Goal: Contribute content

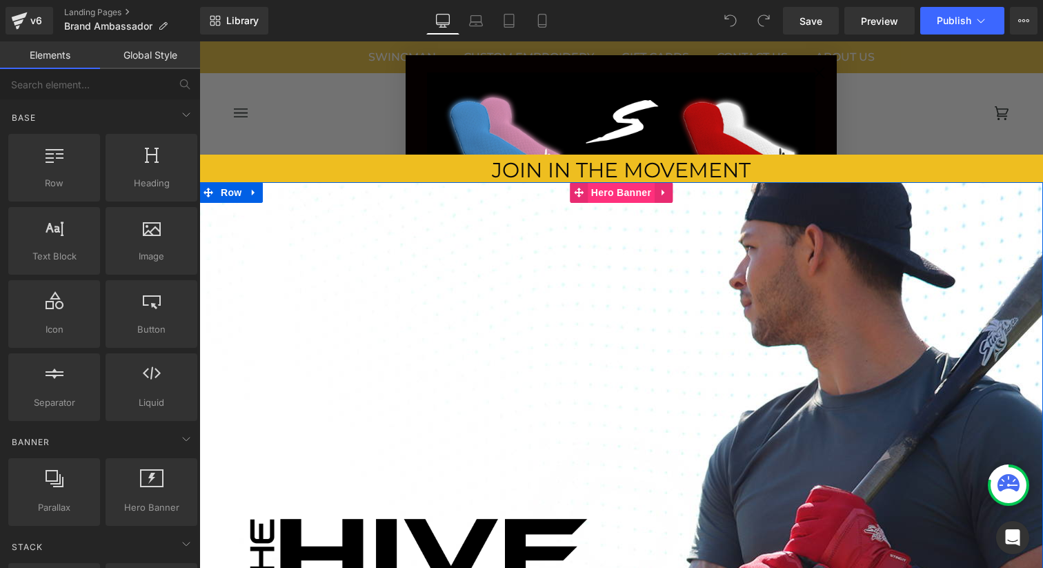
click at [618, 196] on span "Hero Banner" at bounding box center [621, 192] width 67 height 21
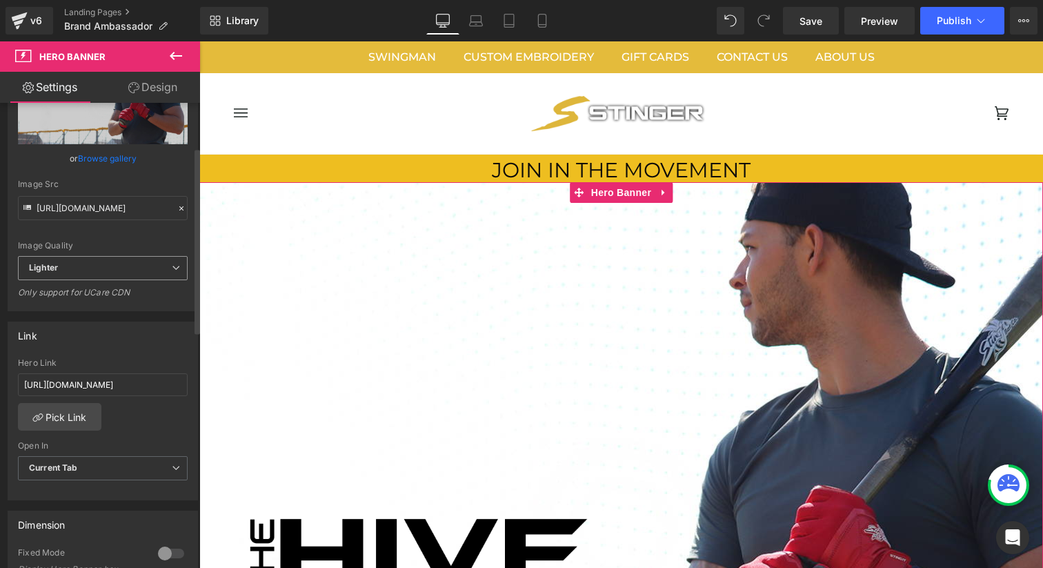
scroll to position [123, 0]
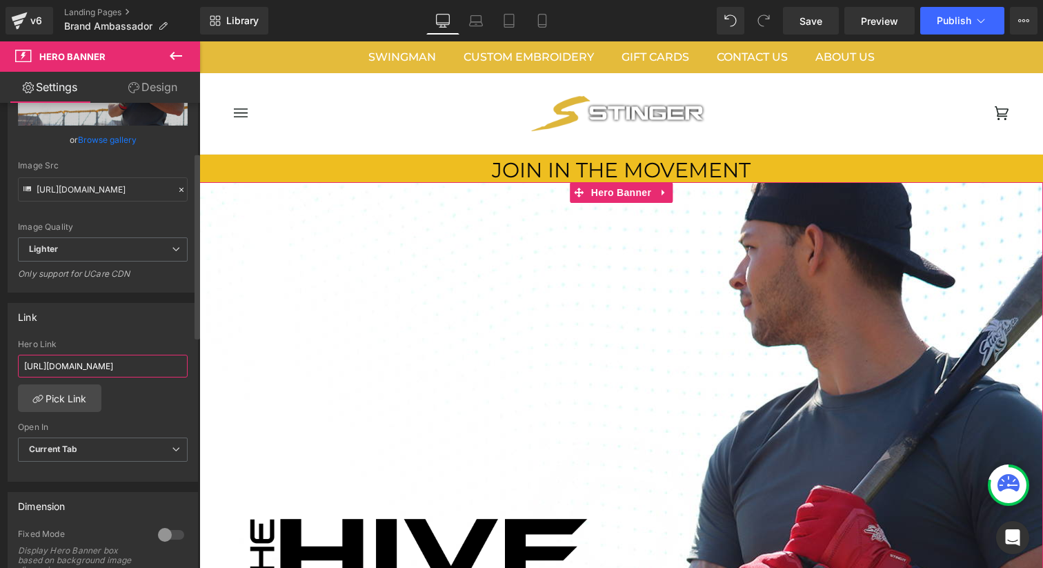
click at [120, 367] on input "[URL][DOMAIN_NAME]" at bounding box center [103, 366] width 170 height 23
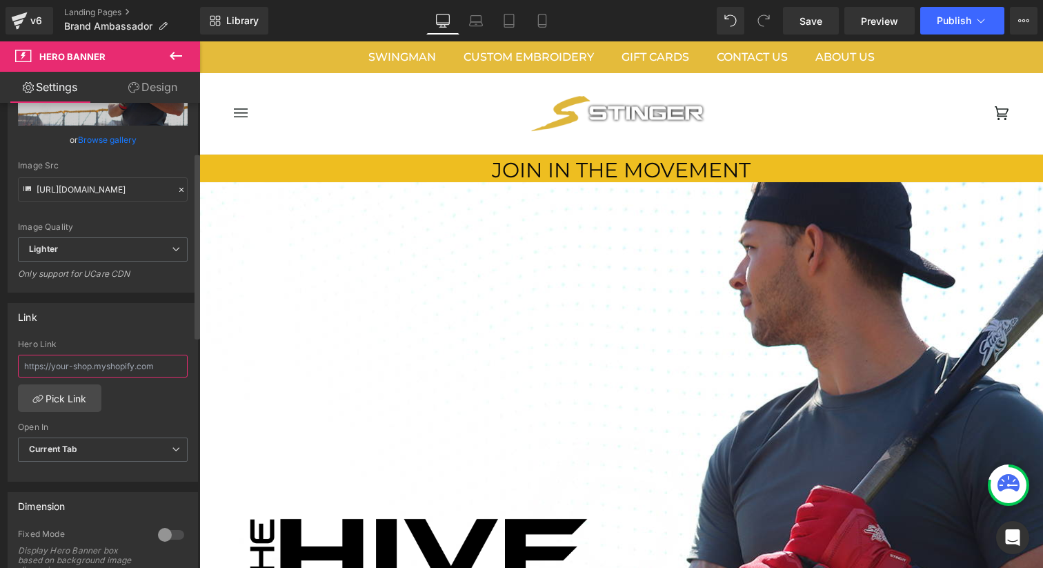
paste input "[URL][DOMAIN_NAME]"
type input "[URL][DOMAIN_NAME]"
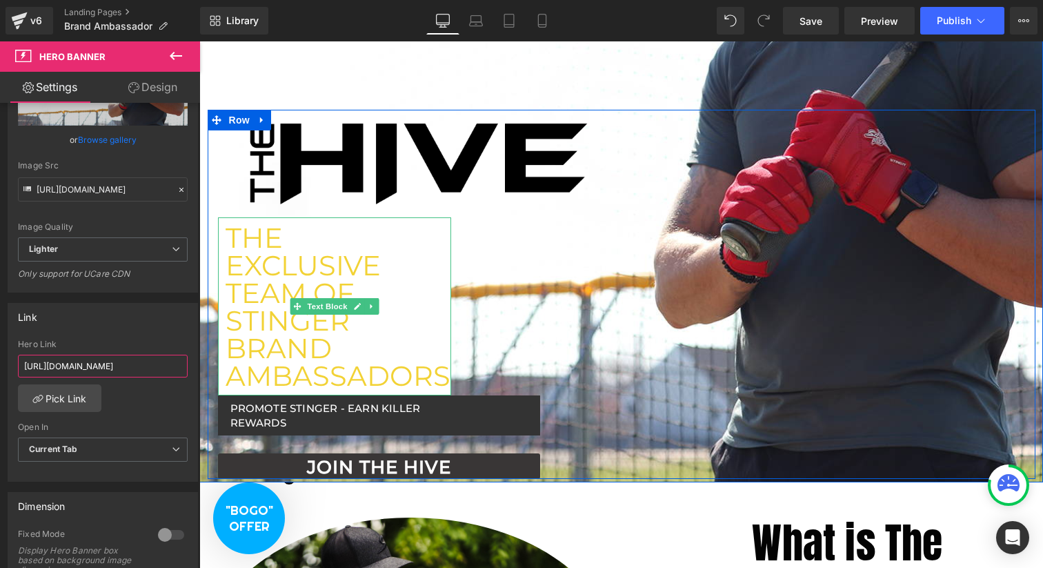
scroll to position [396, 0]
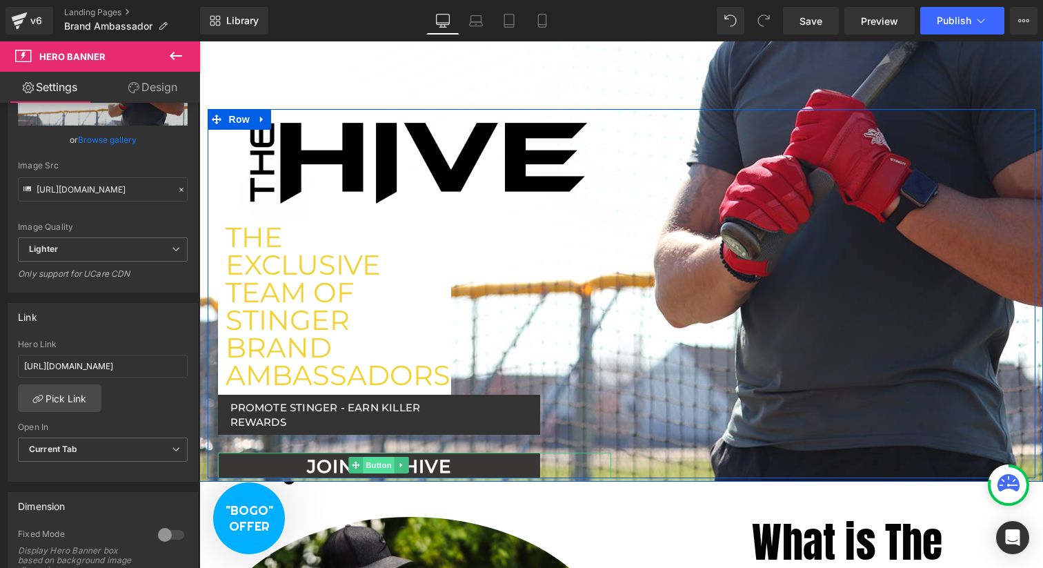
click at [386, 468] on span "Button" at bounding box center [379, 465] width 32 height 17
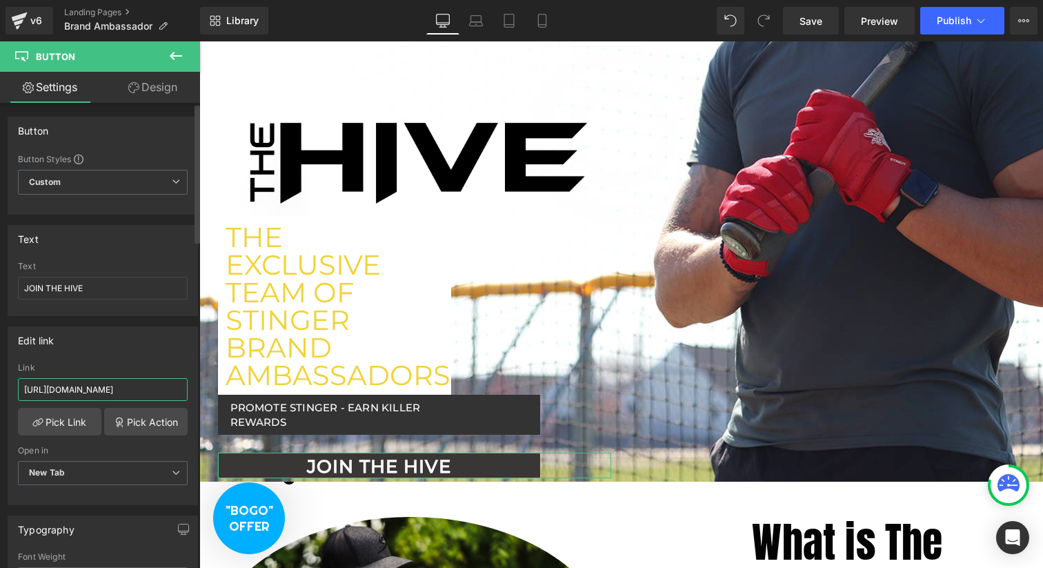
click at [112, 388] on input "[URL][DOMAIN_NAME]" at bounding box center [103, 389] width 170 height 23
paste input "[URL][DOMAIN_NAME]"
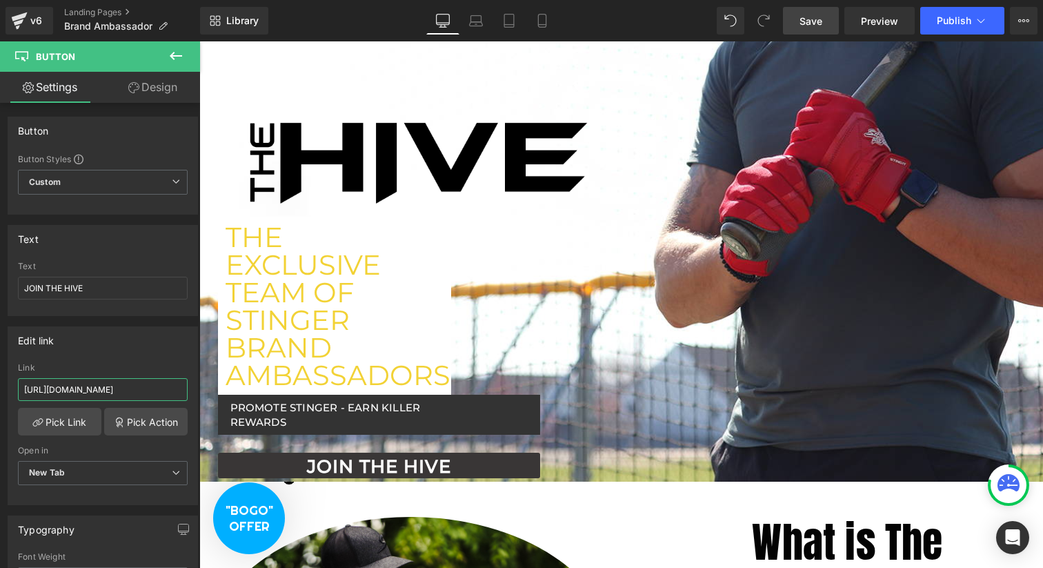
type input "[URL][DOMAIN_NAME]"
click at [798, 17] on link "Save" at bounding box center [811, 21] width 56 height 28
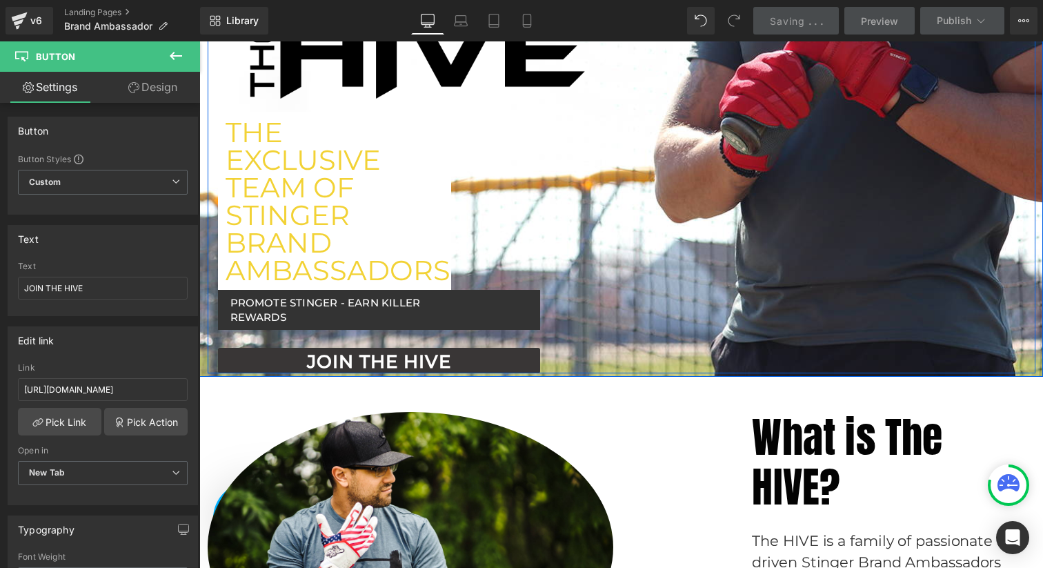
scroll to position [508, 0]
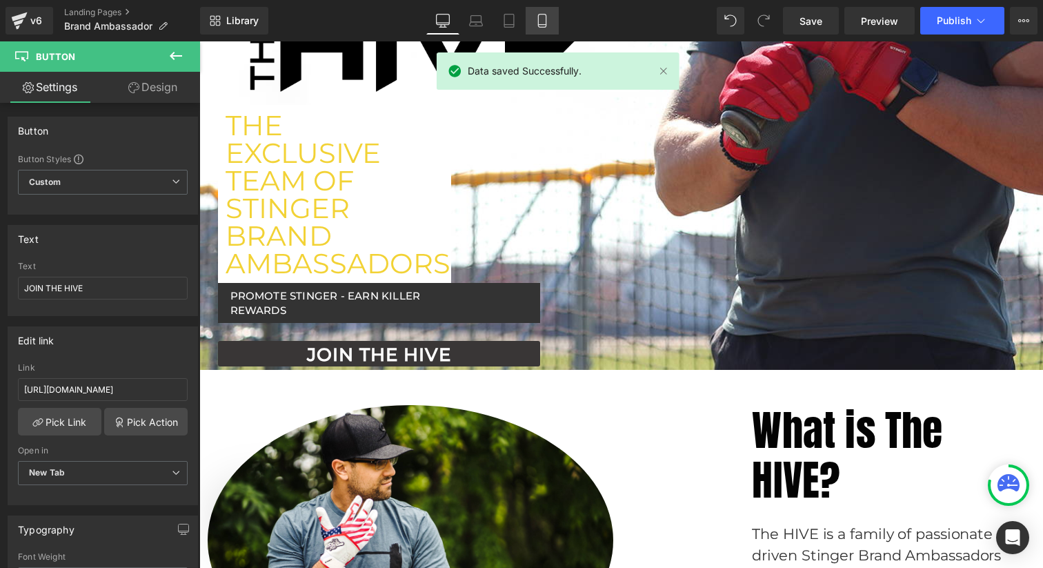
click at [543, 30] on link "Mobile" at bounding box center [542, 21] width 33 height 28
type input "19"
type input "#ffffff"
type input "100"
type input "#353030"
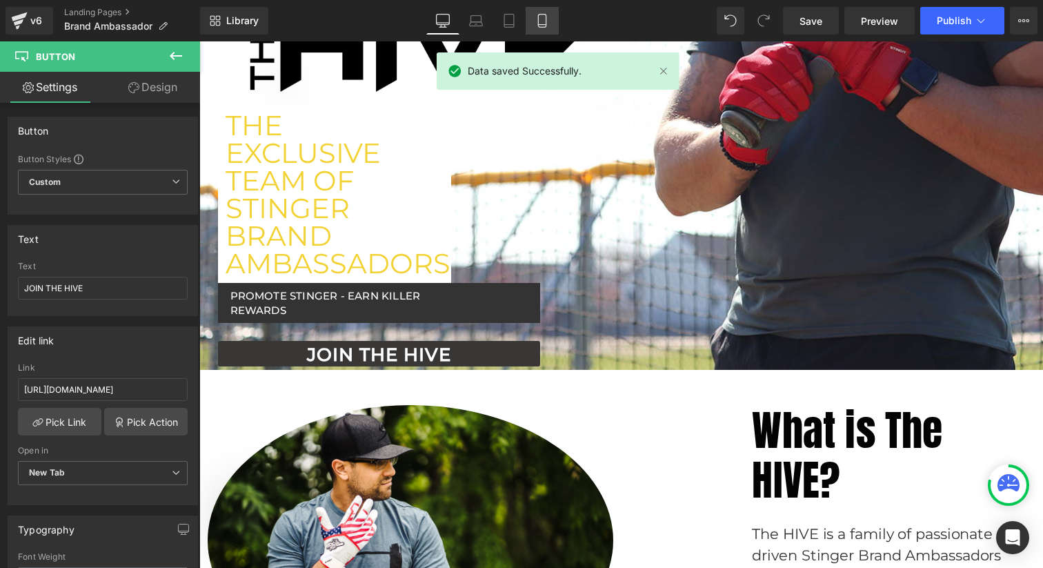
type input "100"
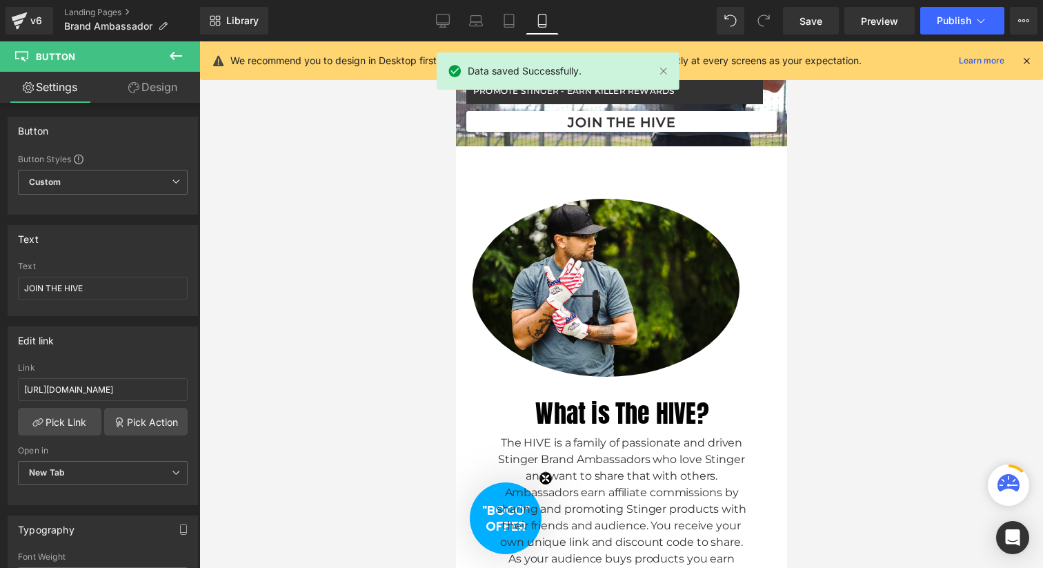
scroll to position [159, 0]
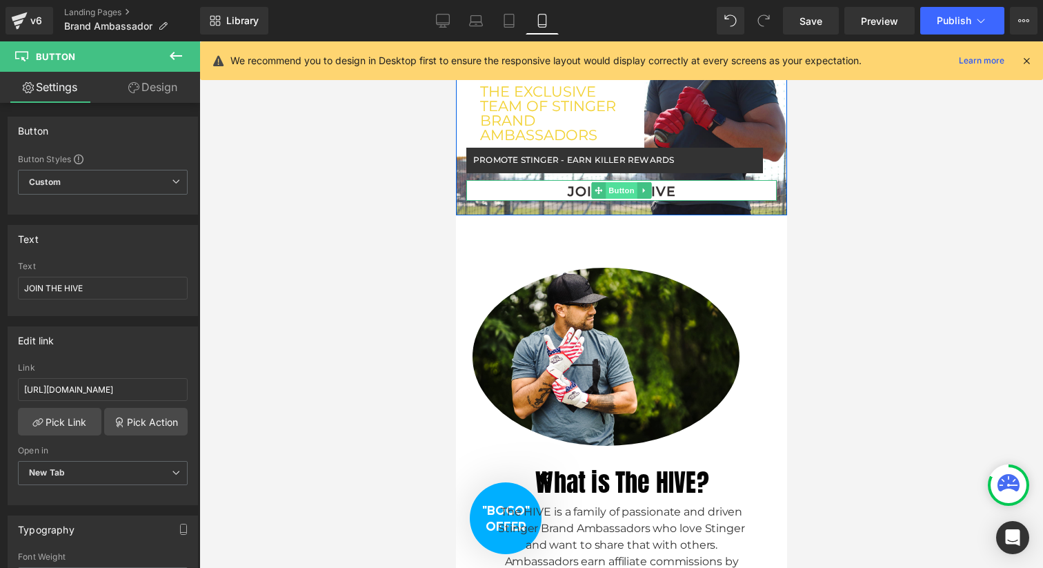
click at [624, 184] on span "Button" at bounding box center [621, 190] width 32 height 17
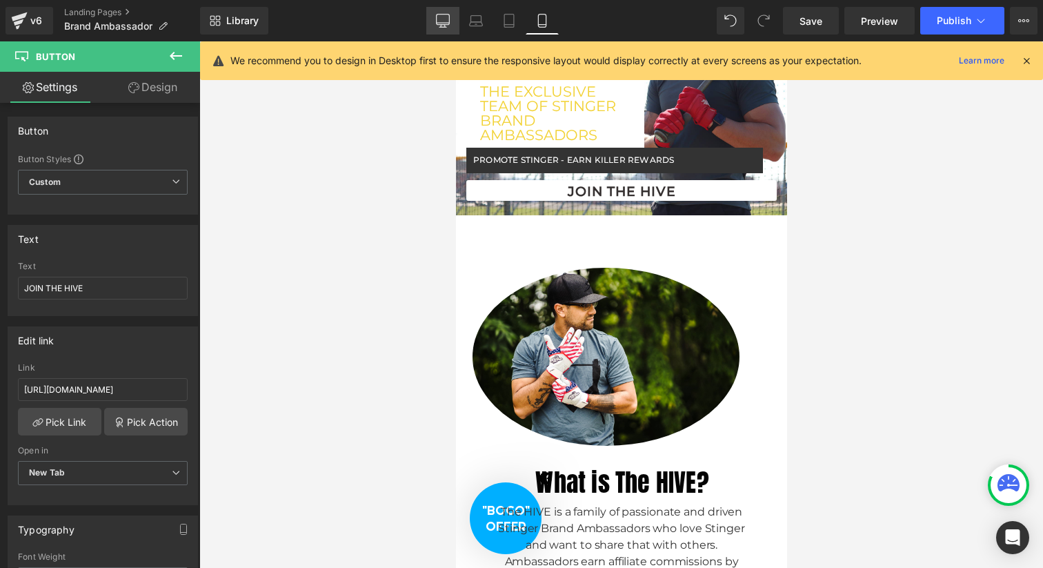
click at [444, 15] on icon at bounding box center [443, 21] width 14 height 14
type input "26"
type input "#393636"
type input "100"
type input "#ffffff"
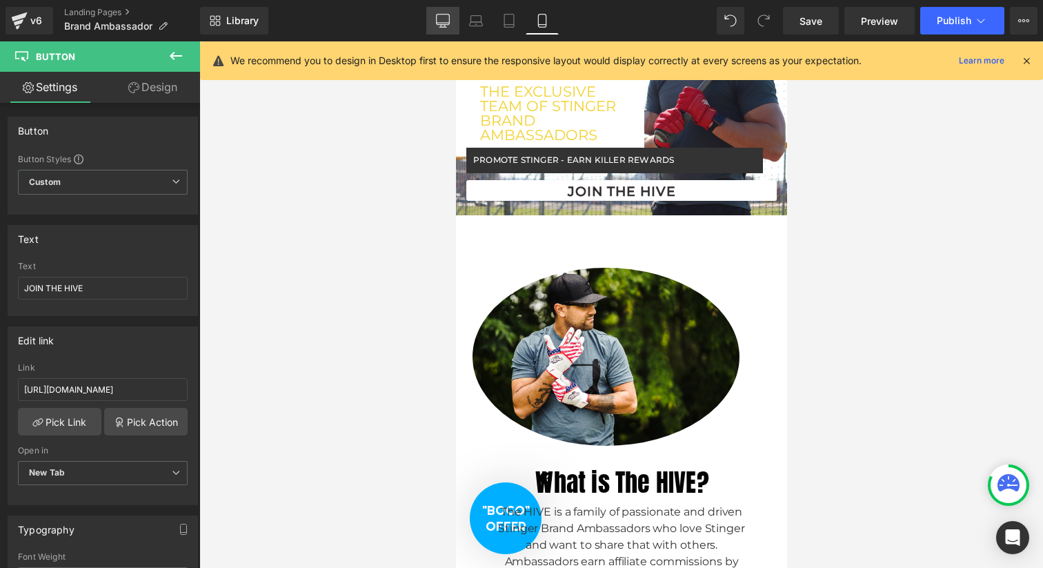
type input "100"
type input "82"
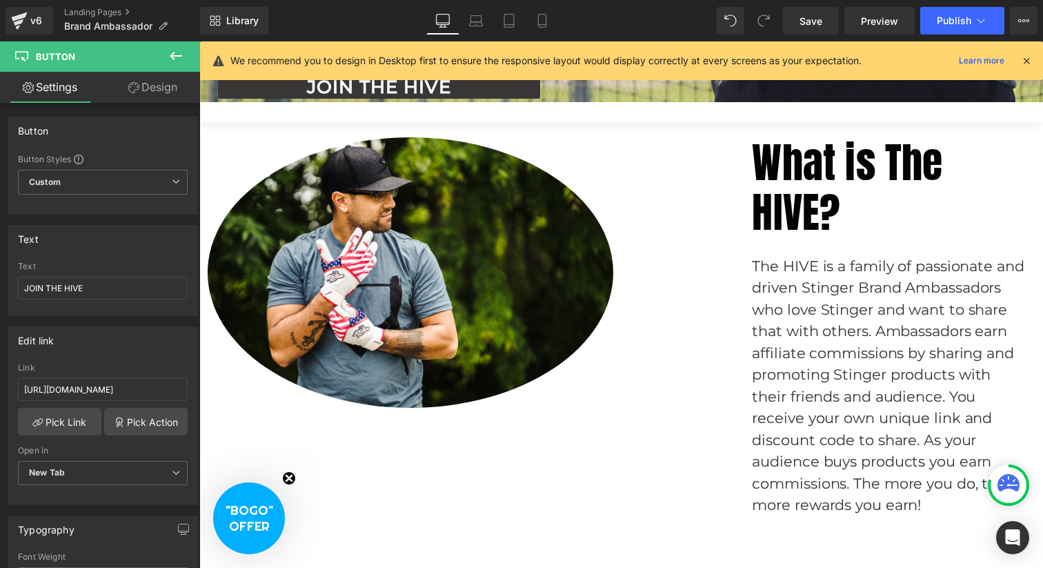
scroll to position [763, 0]
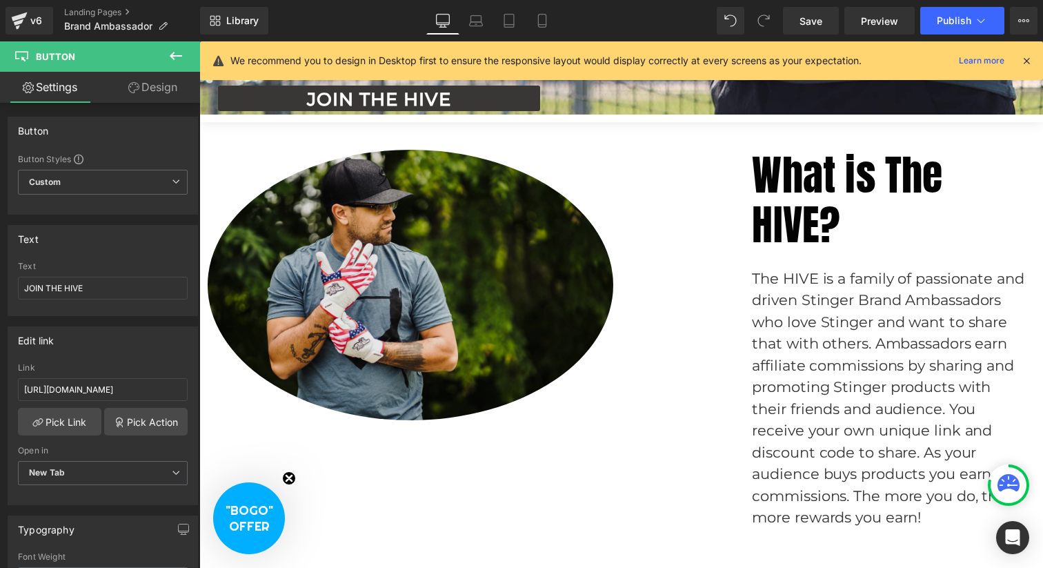
click at [497, 315] on img at bounding box center [411, 285] width 406 height 270
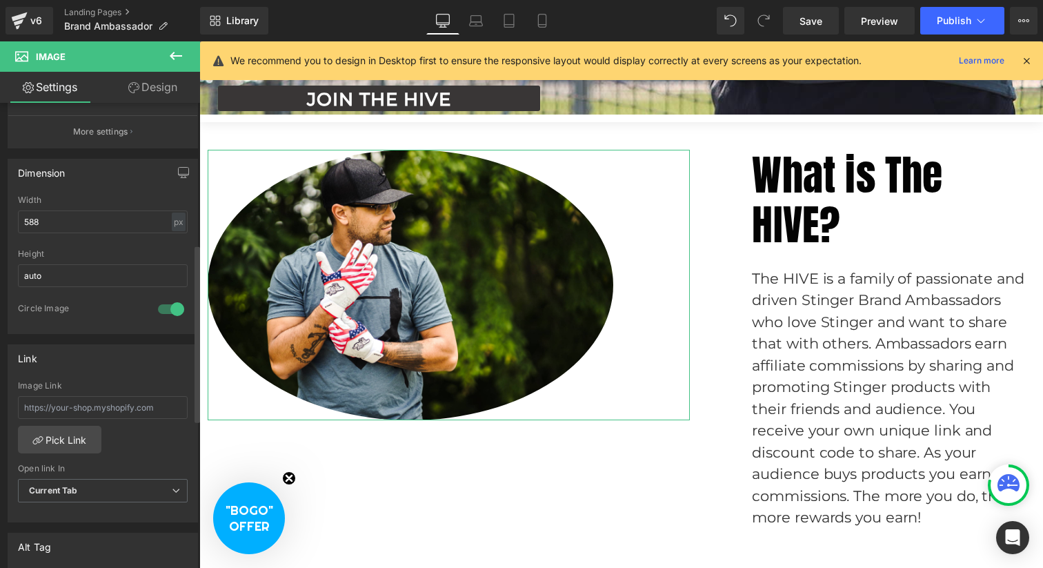
scroll to position [375, 0]
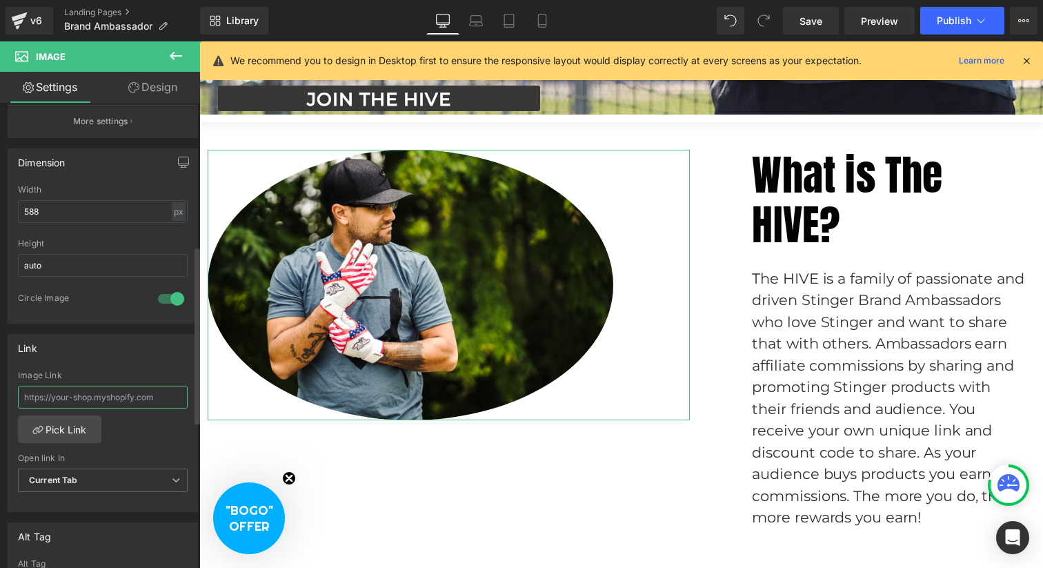
click at [135, 396] on input "text" at bounding box center [103, 397] width 170 height 23
click at [139, 357] on div "Link" at bounding box center [102, 348] width 189 height 26
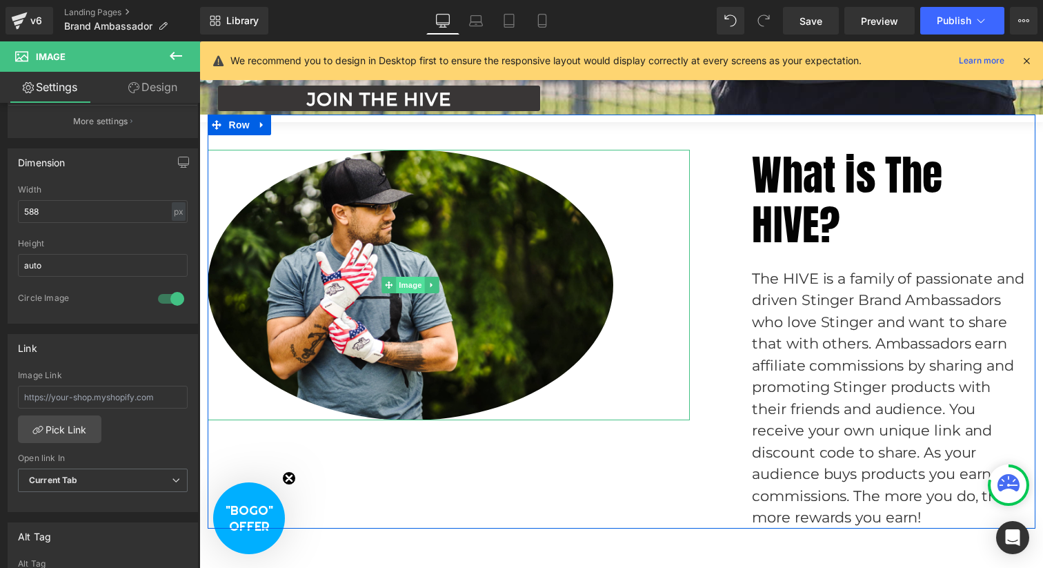
click at [402, 290] on span "Image" at bounding box center [410, 285] width 29 height 17
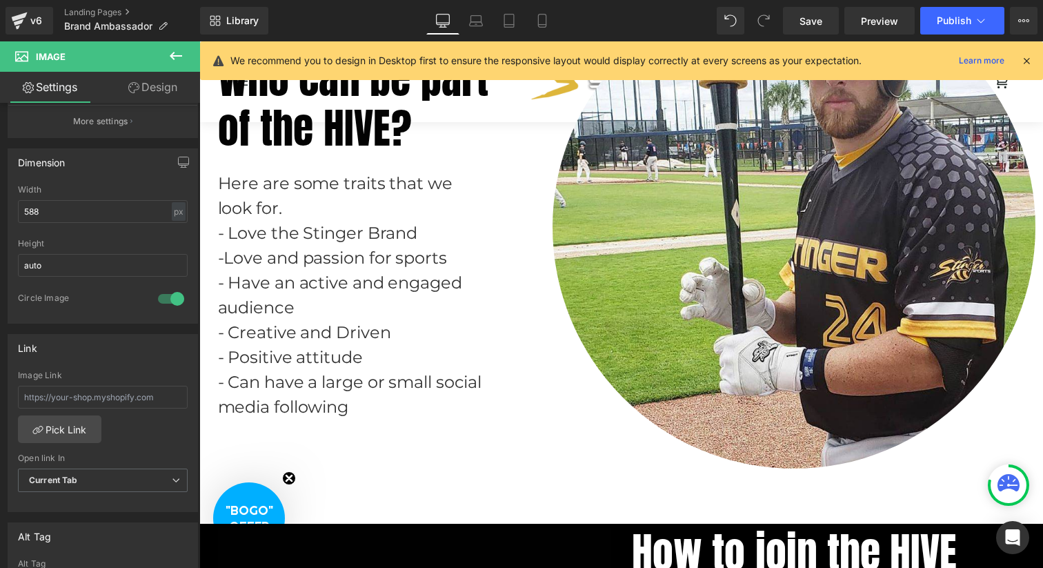
scroll to position [1449, 0]
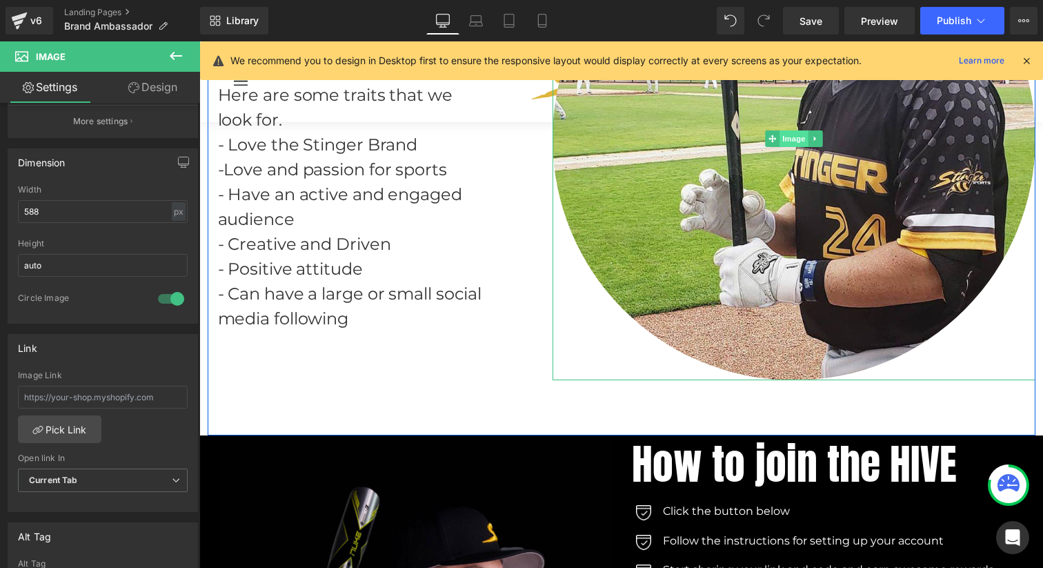
click at [786, 137] on span "Image" at bounding box center [794, 138] width 29 height 17
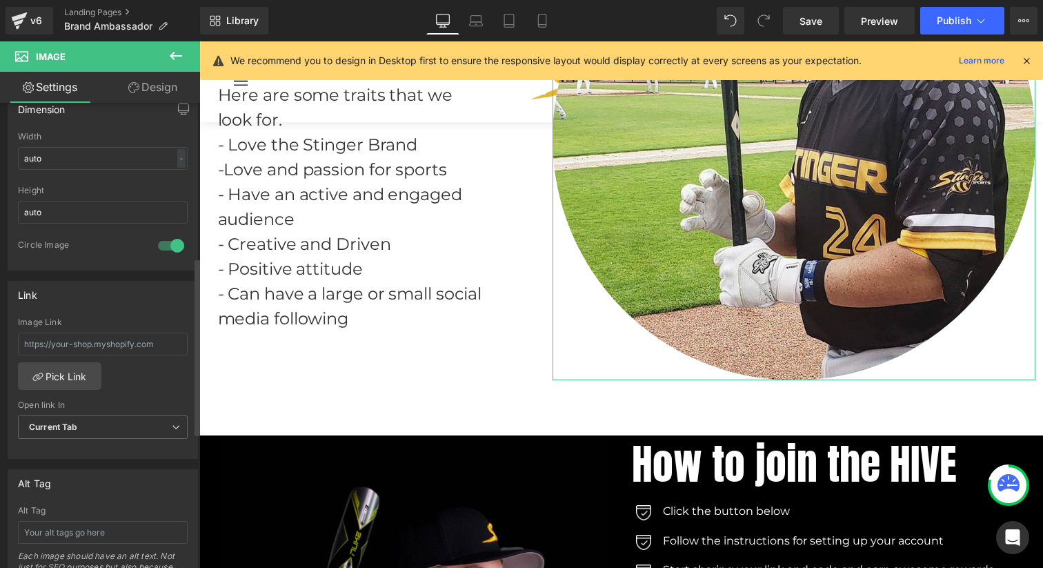
scroll to position [428, 0]
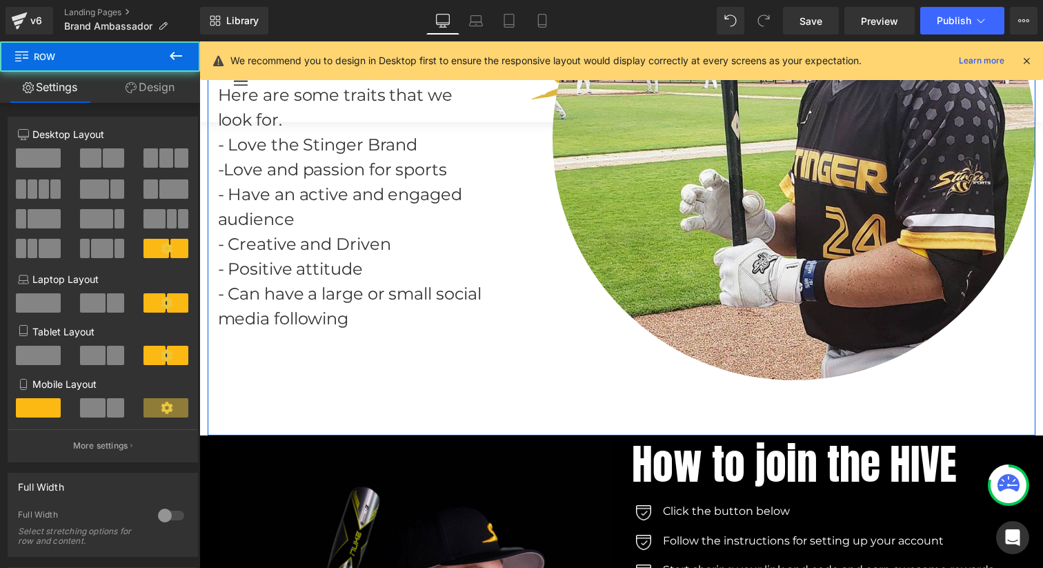
click at [373, 399] on div "Image Who can be part of the HIVE? Heading Here are some traits that we look fo…" at bounding box center [622, 138] width 828 height 593
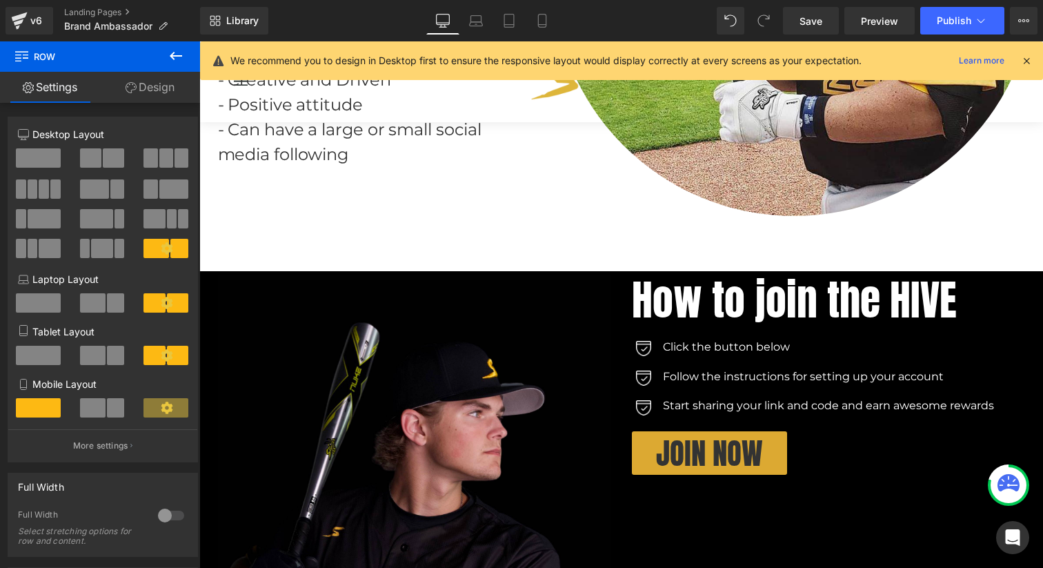
scroll to position [1696, 0]
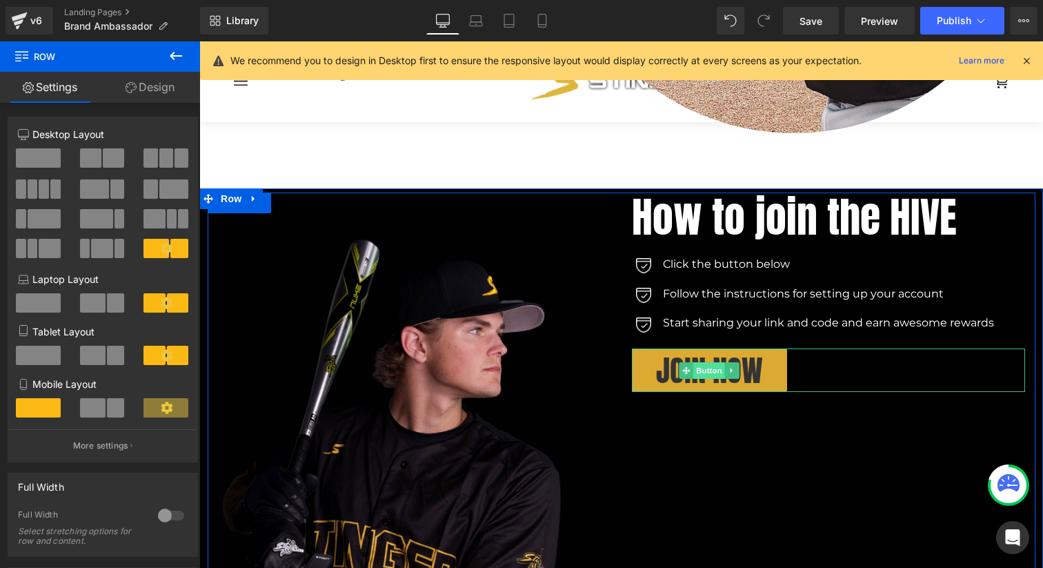
click at [709, 370] on span "Button" at bounding box center [709, 370] width 32 height 17
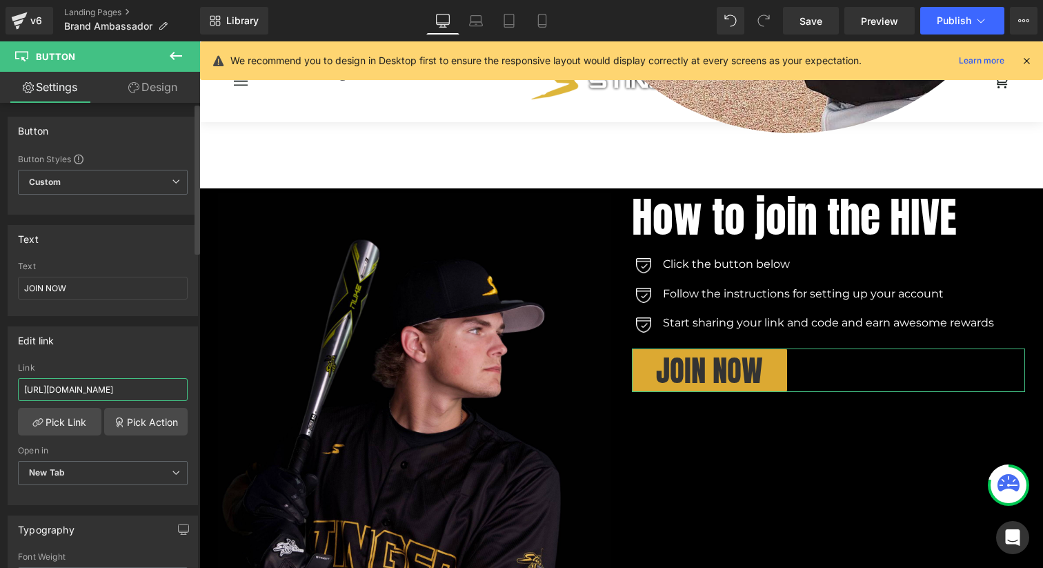
click at [135, 383] on input "[URL][DOMAIN_NAME]" at bounding box center [103, 389] width 170 height 23
paste input "[URL][DOMAIN_NAME]"
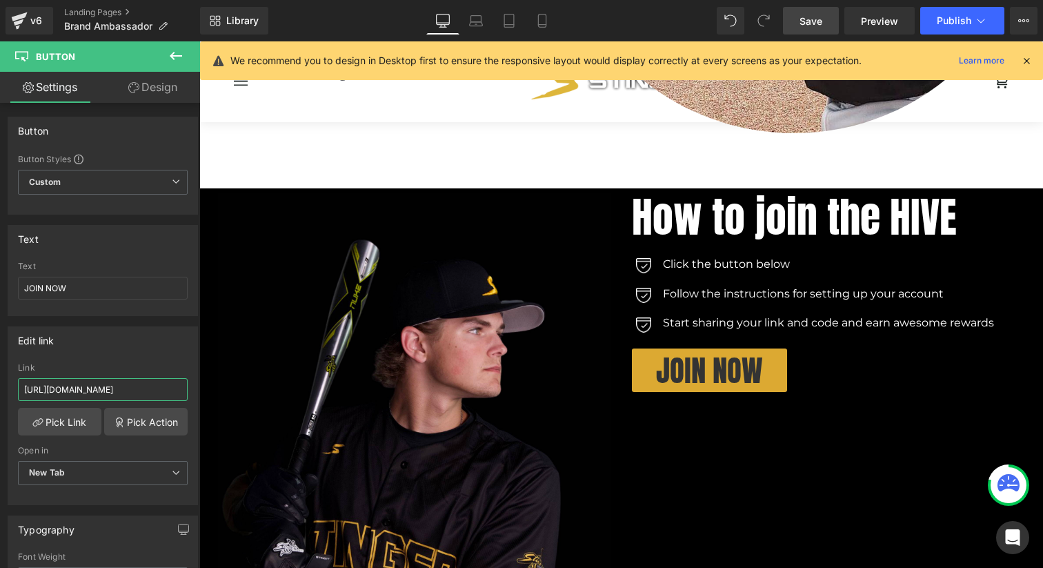
type input "[URL][DOMAIN_NAME]"
click at [822, 18] on span "Save" at bounding box center [811, 21] width 23 height 14
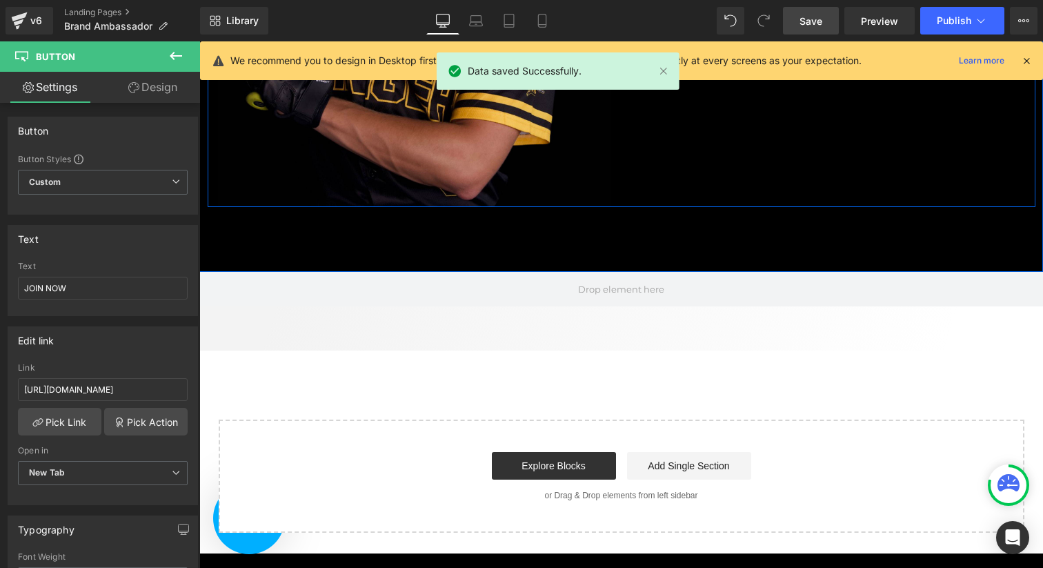
scroll to position [2229, 0]
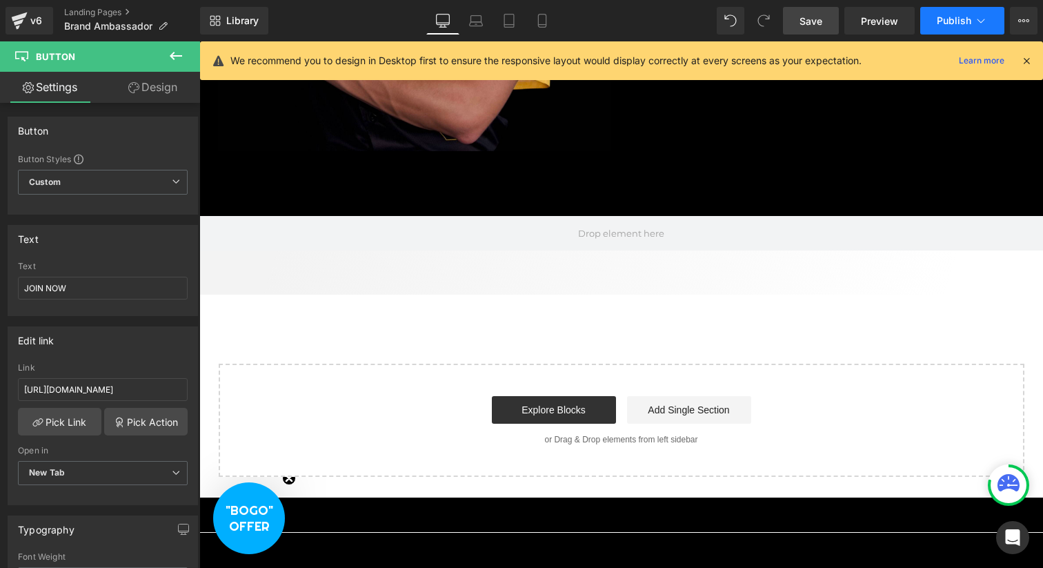
click at [947, 20] on span "Publish" at bounding box center [954, 20] width 34 height 11
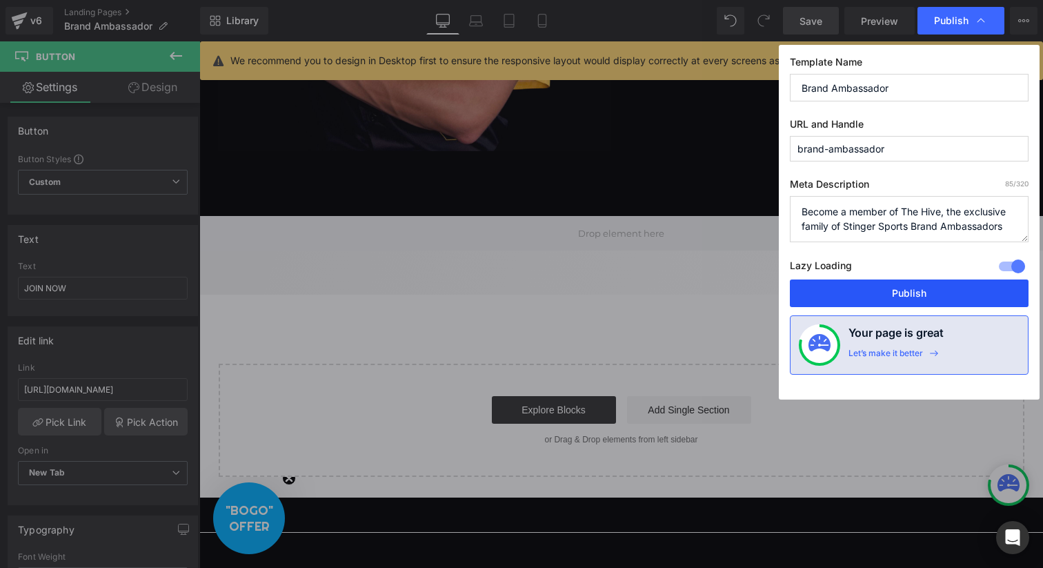
click at [887, 292] on button "Publish" at bounding box center [909, 293] width 239 height 28
